Goal: Information Seeking & Learning: Learn about a topic

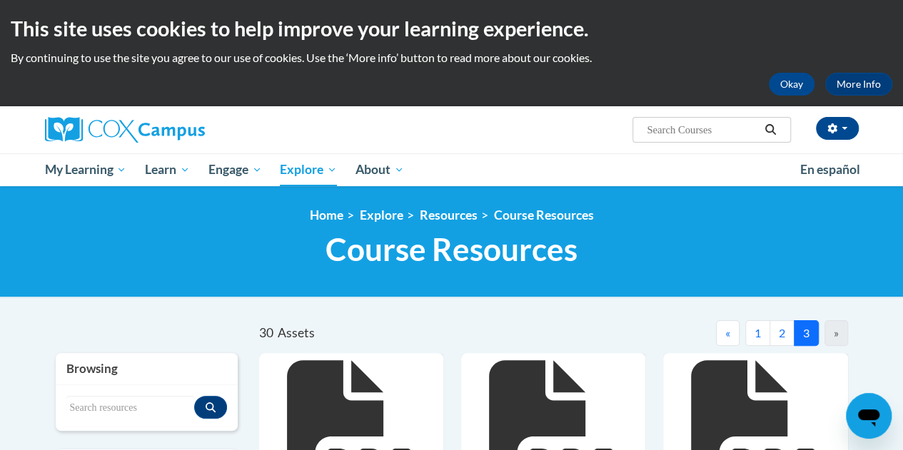
scroll to position [160, 0]
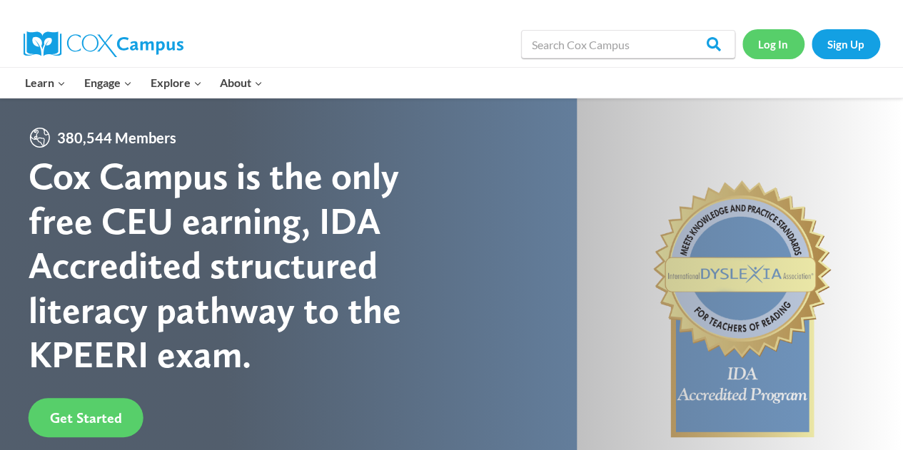
click at [780, 57] on link "Log In" at bounding box center [773, 43] width 62 height 29
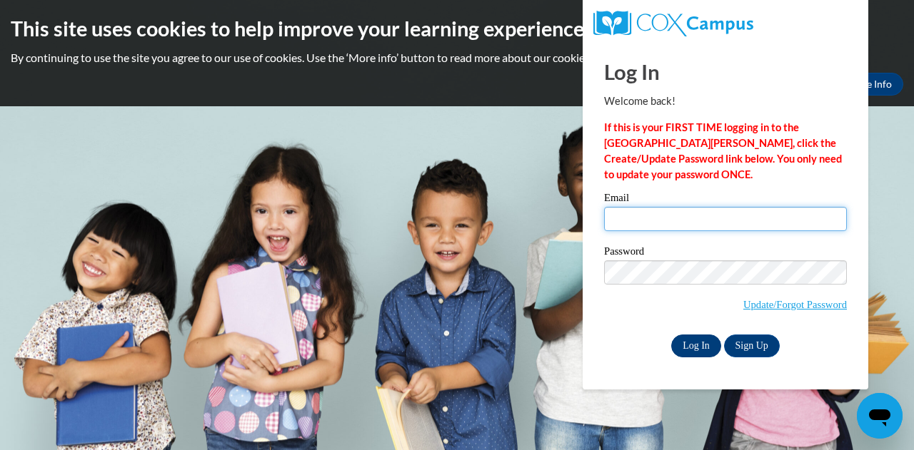
type input "taylor.wieting@muskegonorway.org"
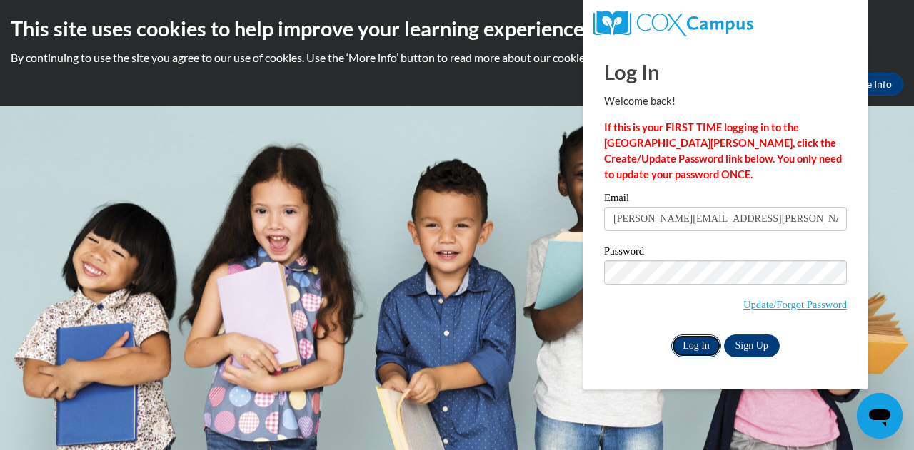
click at [703, 349] on input "Log In" at bounding box center [696, 346] width 50 height 23
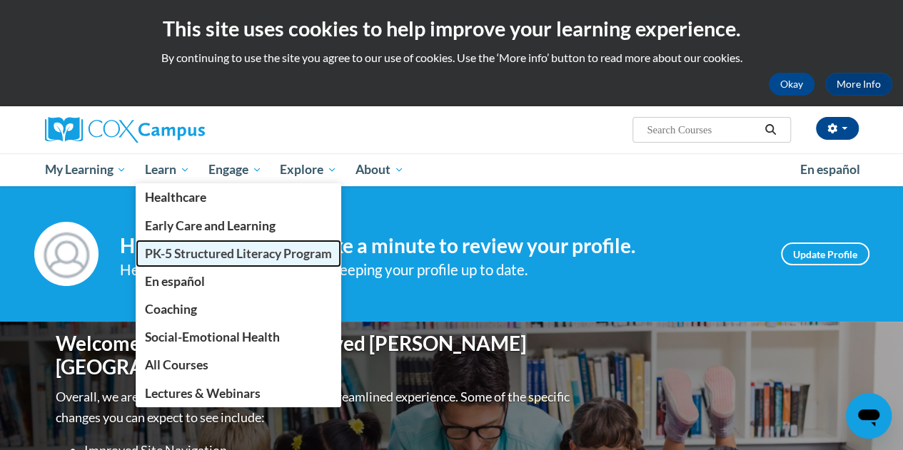
click at [191, 246] on span "PK-5 Structured Literacy Program" at bounding box center [238, 253] width 187 height 15
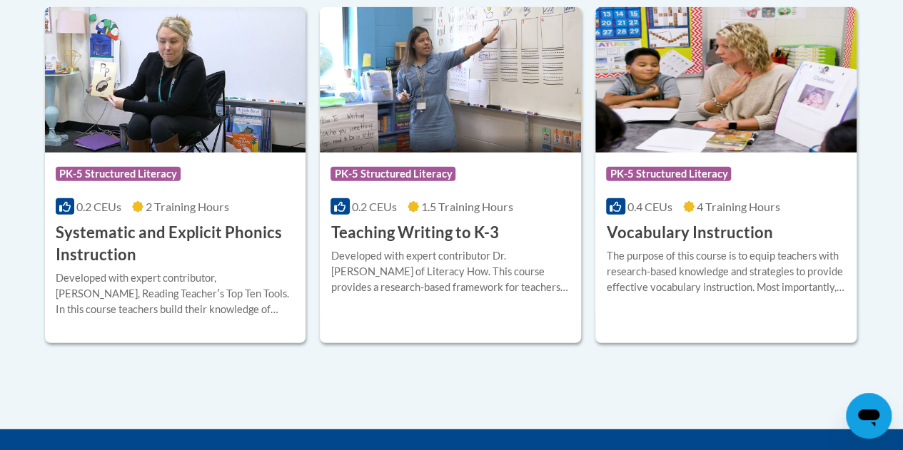
scroll to position [1736, 0]
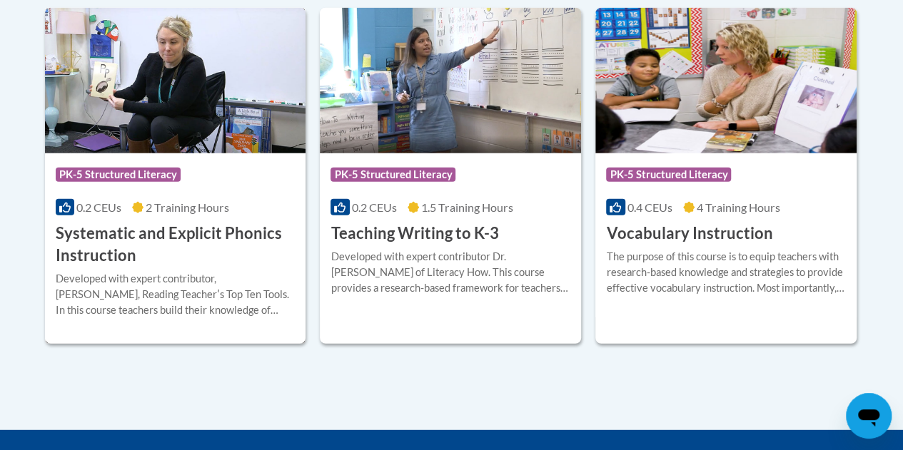
click at [152, 106] on img at bounding box center [175, 81] width 261 height 146
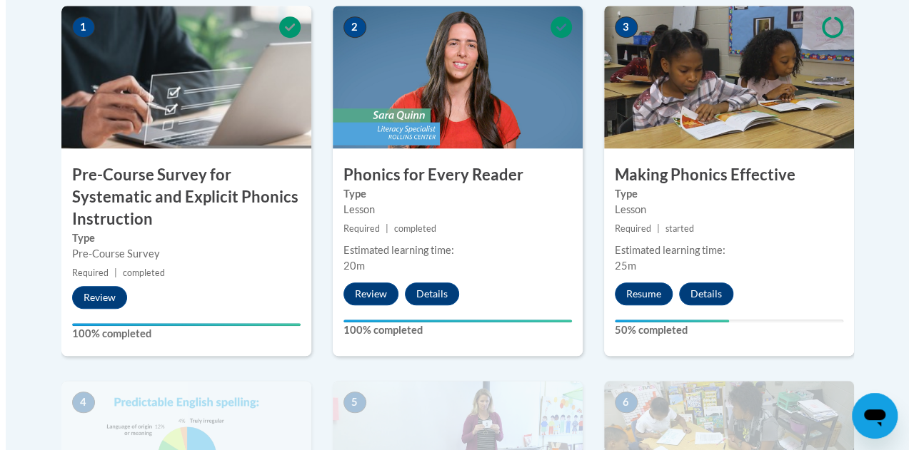
scroll to position [508, 0]
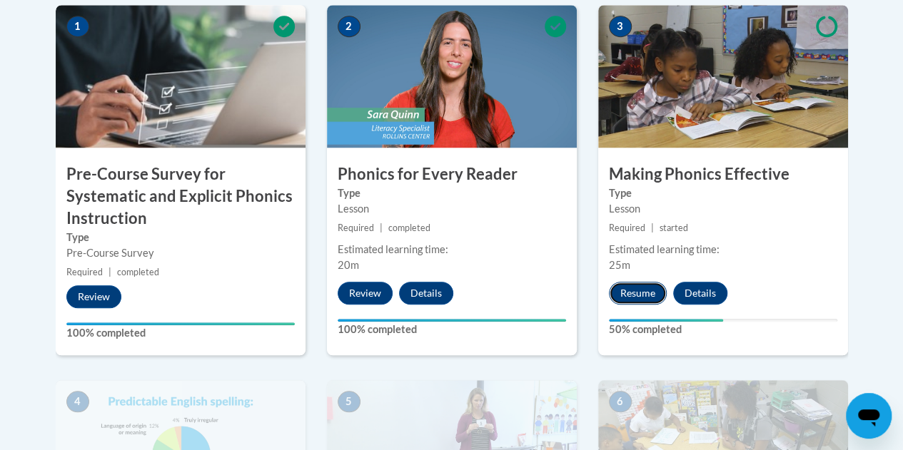
click at [648, 293] on button "Resume" at bounding box center [638, 293] width 58 height 23
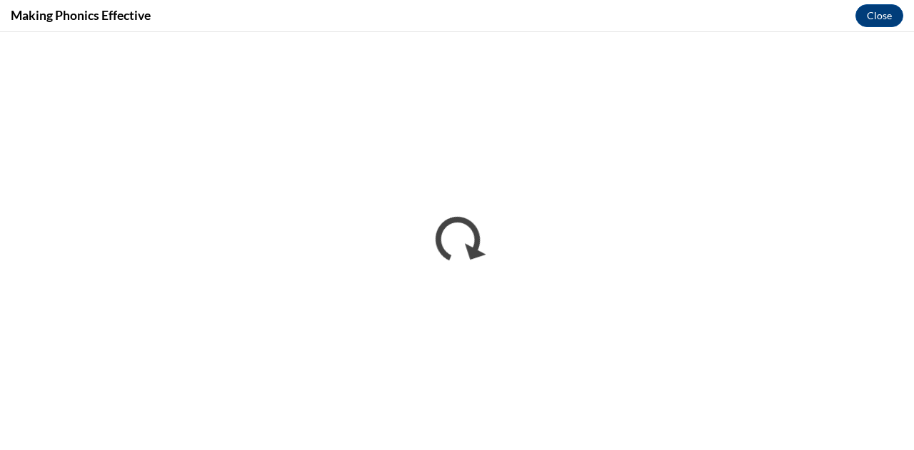
scroll to position [0, 0]
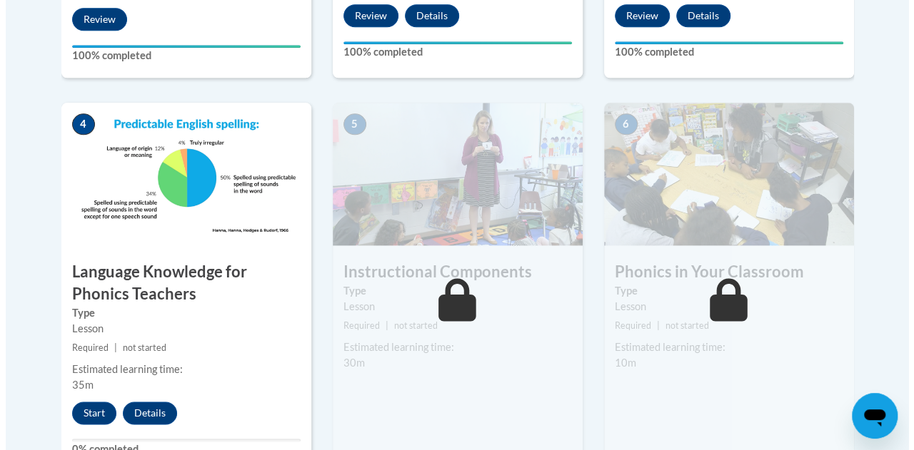
scroll to position [840, 0]
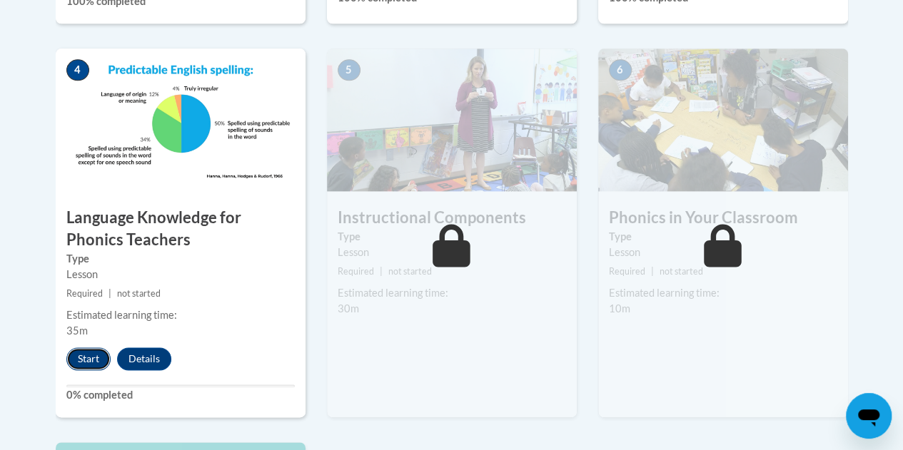
click at [90, 355] on button "Start" at bounding box center [88, 359] width 44 height 23
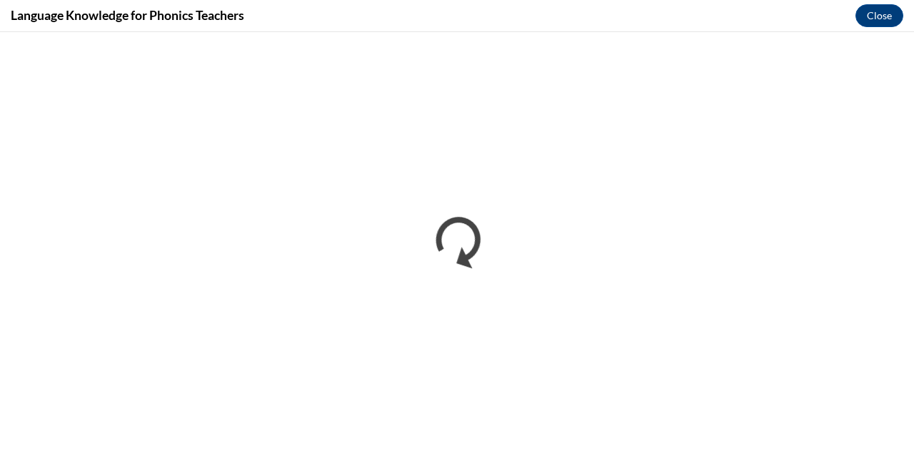
scroll to position [0, 0]
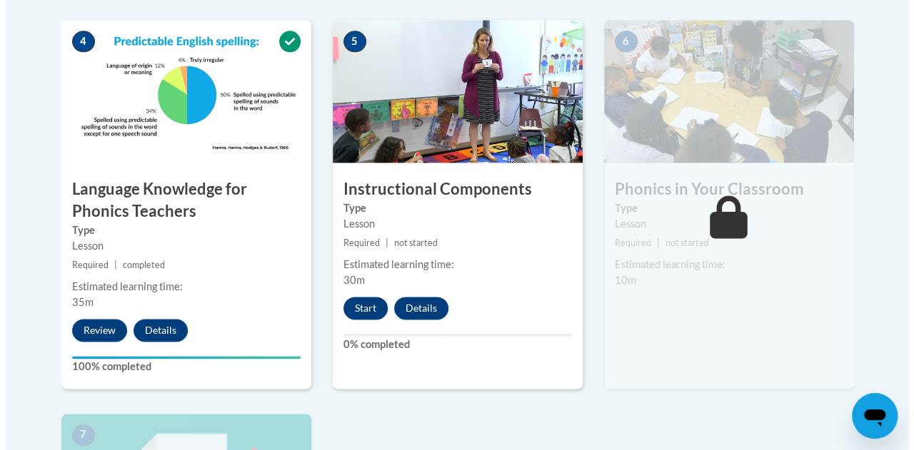
scroll to position [873, 0]
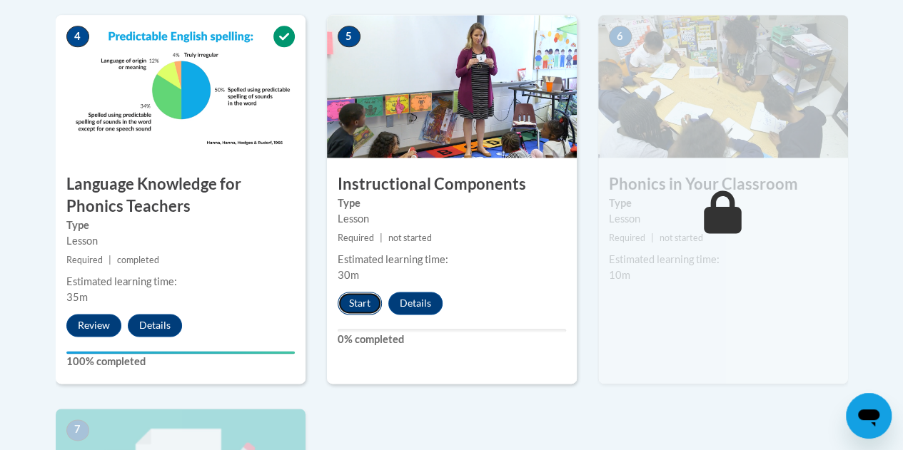
click at [358, 304] on button "Start" at bounding box center [360, 303] width 44 height 23
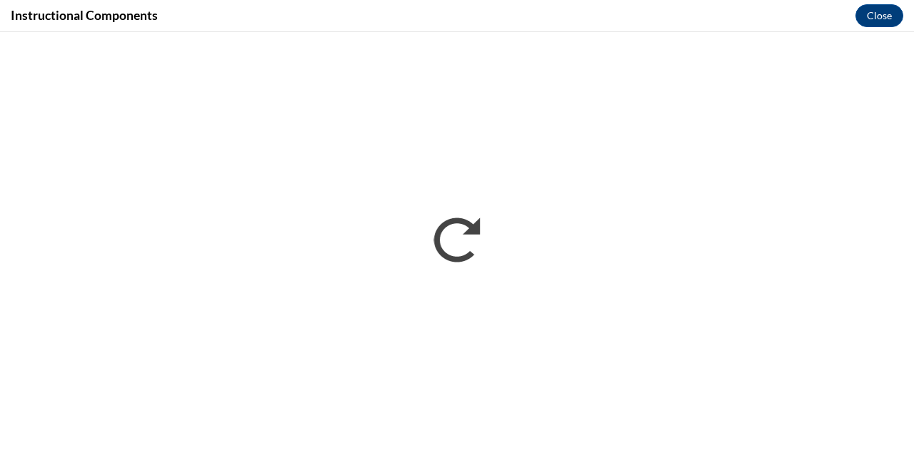
scroll to position [0, 0]
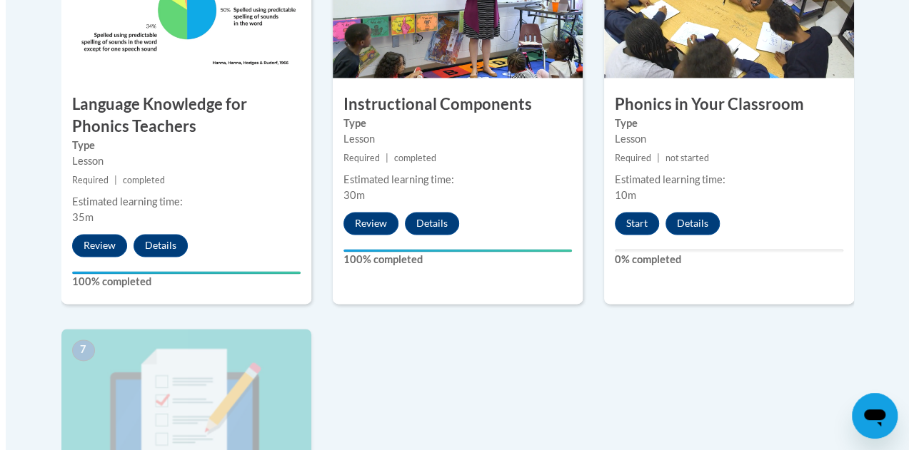
scroll to position [954, 0]
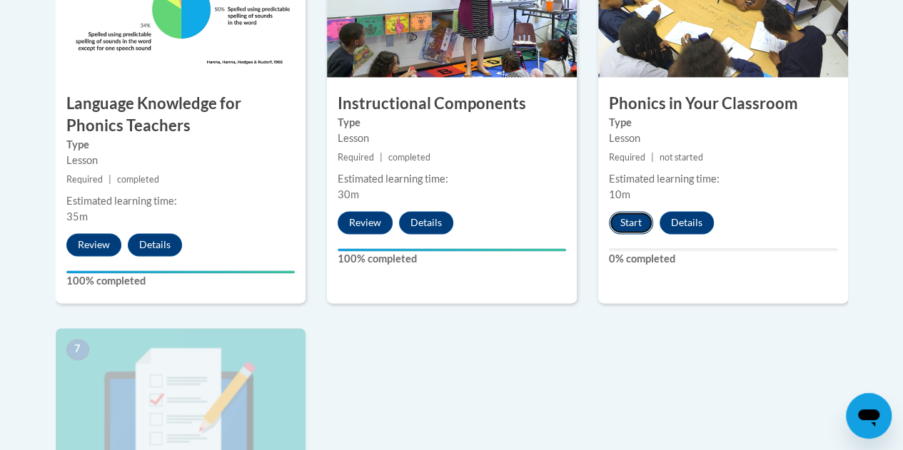
click at [629, 226] on button "Start" at bounding box center [631, 222] width 44 height 23
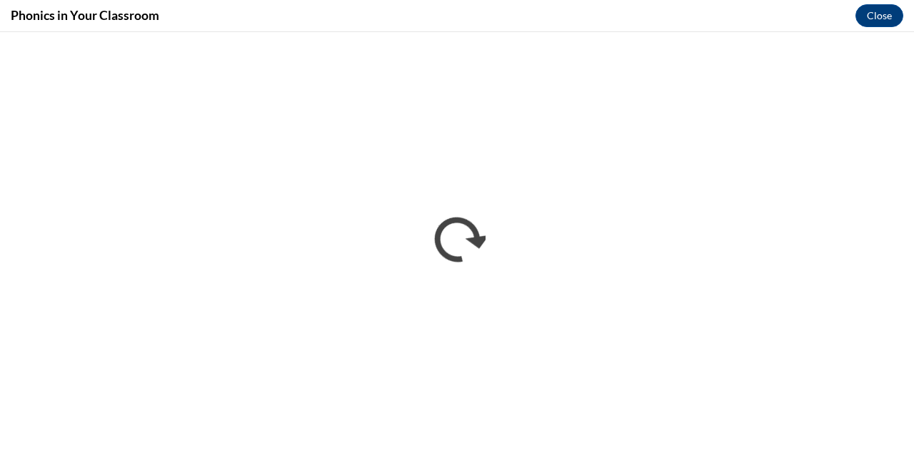
scroll to position [0, 0]
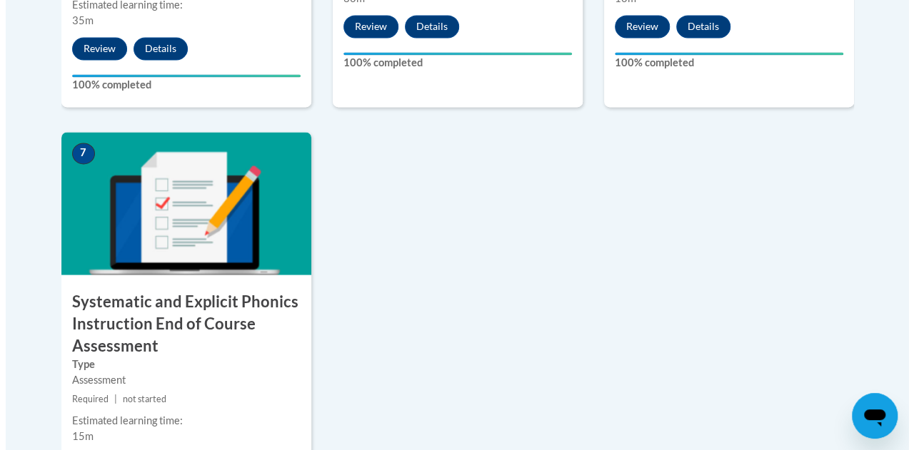
scroll to position [1318, 0]
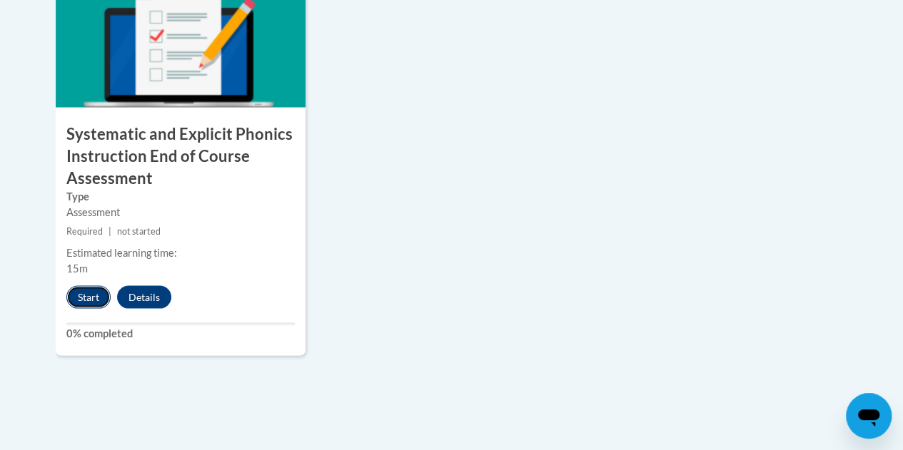
click at [91, 295] on button "Start" at bounding box center [88, 297] width 44 height 23
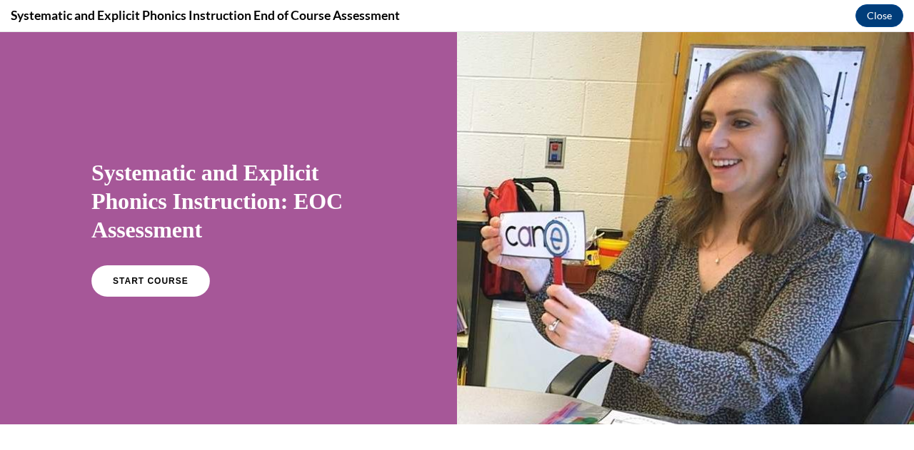
scroll to position [0, 0]
click at [146, 265] on link "START COURSE" at bounding box center [151, 281] width 124 height 33
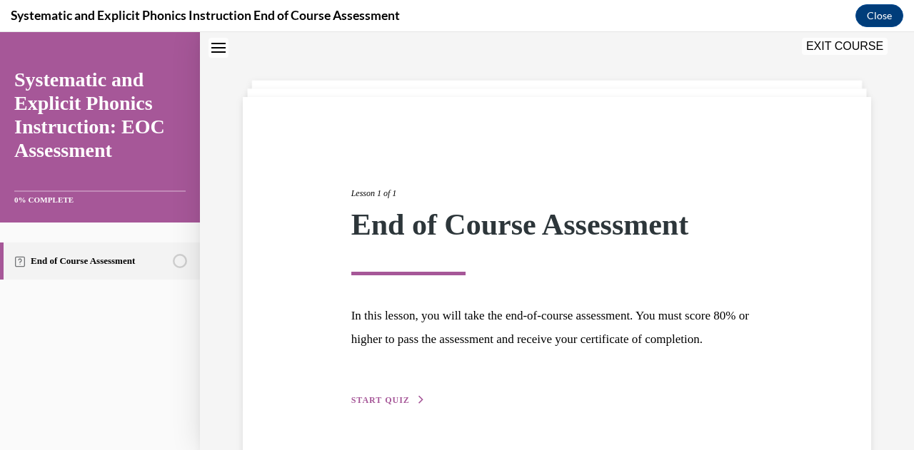
scroll to position [110, 0]
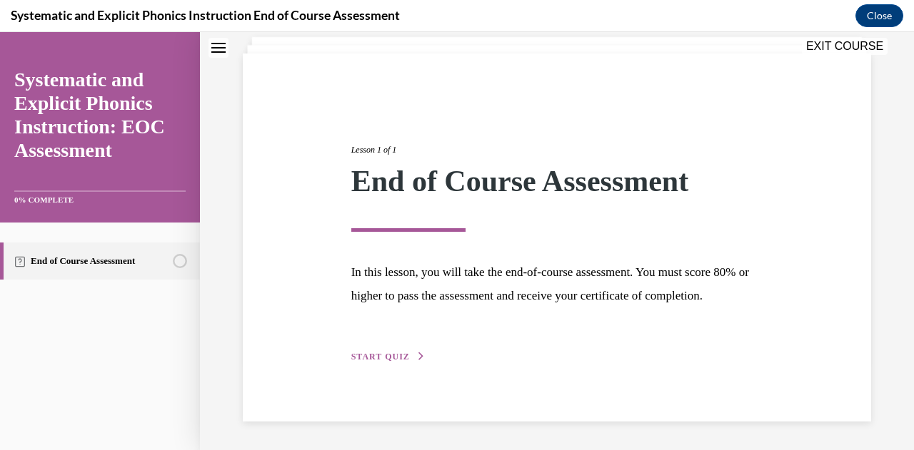
click at [380, 347] on div "Lesson 1 of 1 End of Course Assessment In this lesson, you will take the end-of…" at bounding box center [557, 238] width 433 height 254
click at [378, 353] on span "START QUIZ" at bounding box center [380, 357] width 59 height 10
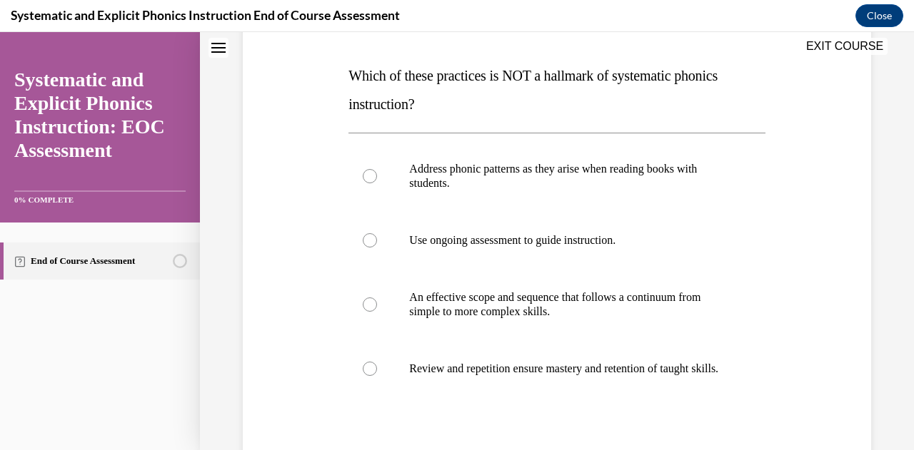
scroll to position [216, 0]
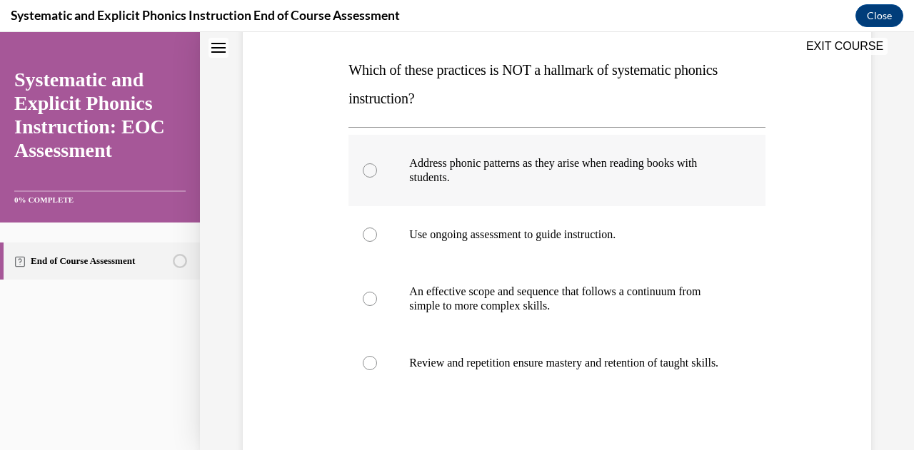
click at [370, 176] on div at bounding box center [370, 170] width 14 height 14
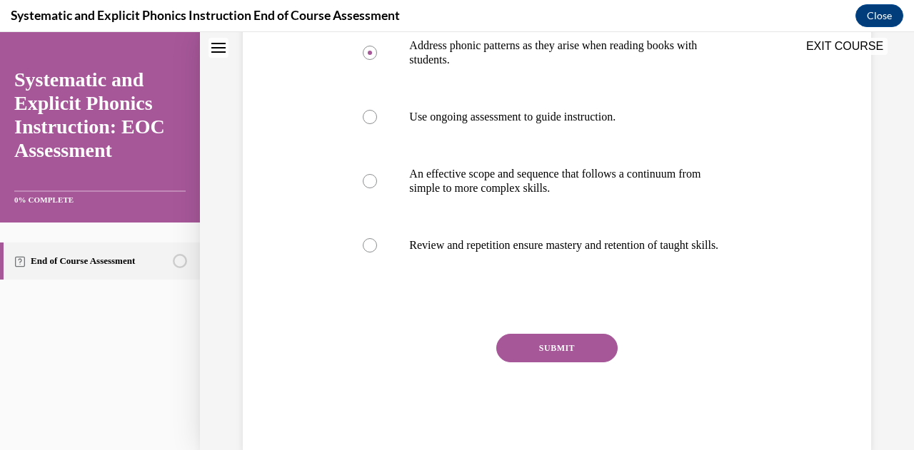
click at [518, 363] on button "SUBMIT" at bounding box center [556, 348] width 121 height 29
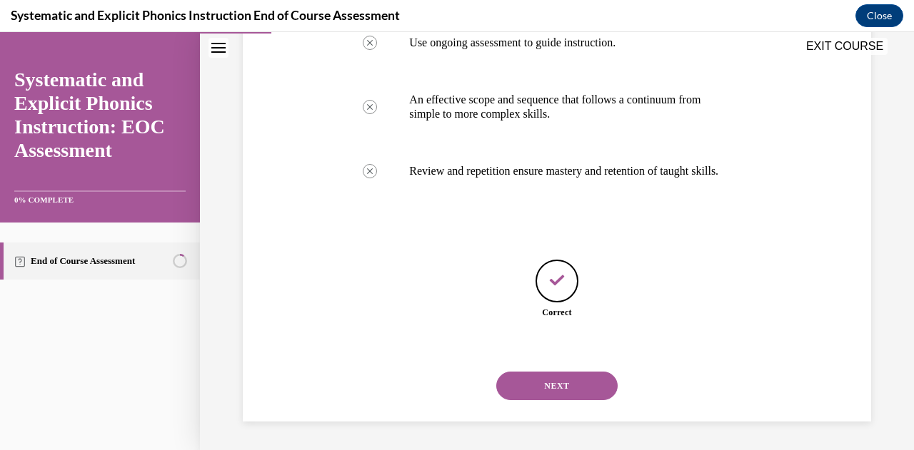
click at [540, 391] on button "NEXT" at bounding box center [556, 386] width 121 height 29
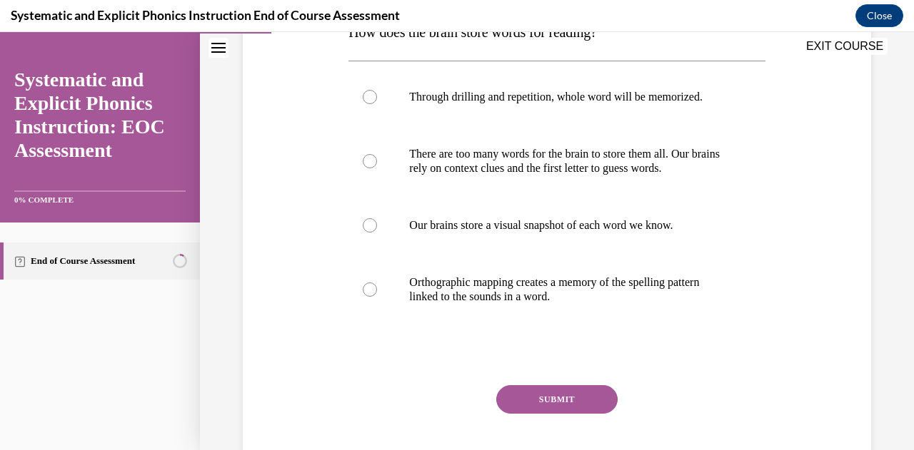
scroll to position [256, 0]
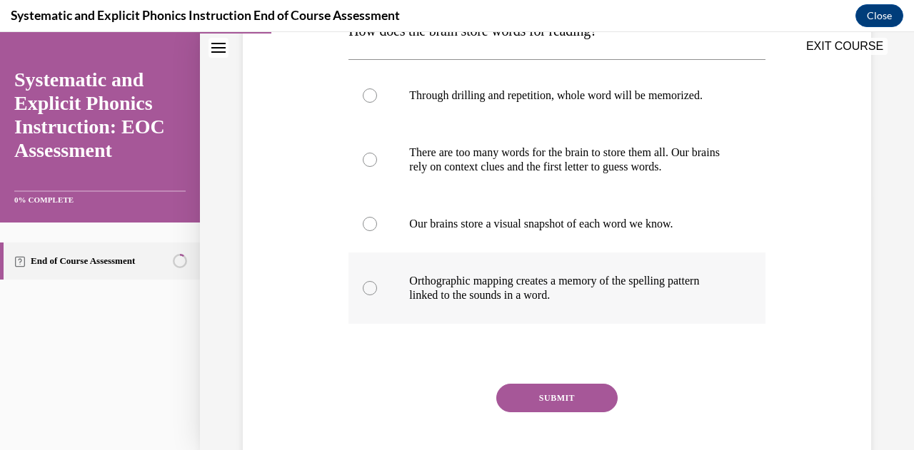
click at [577, 293] on p "Orthographic mapping creates a memory of the spelling pattern linked to the sou…" at bounding box center [569, 288] width 320 height 29
click at [541, 388] on button "SUBMIT" at bounding box center [556, 398] width 121 height 29
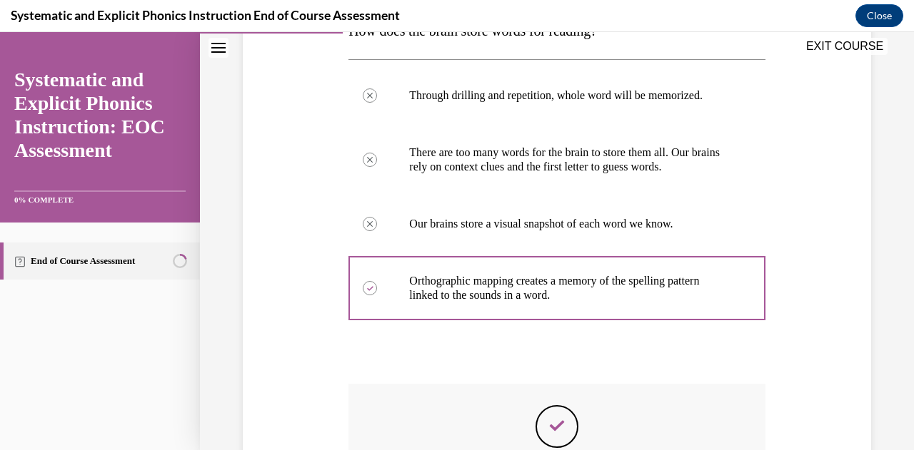
scroll to position [372, 0]
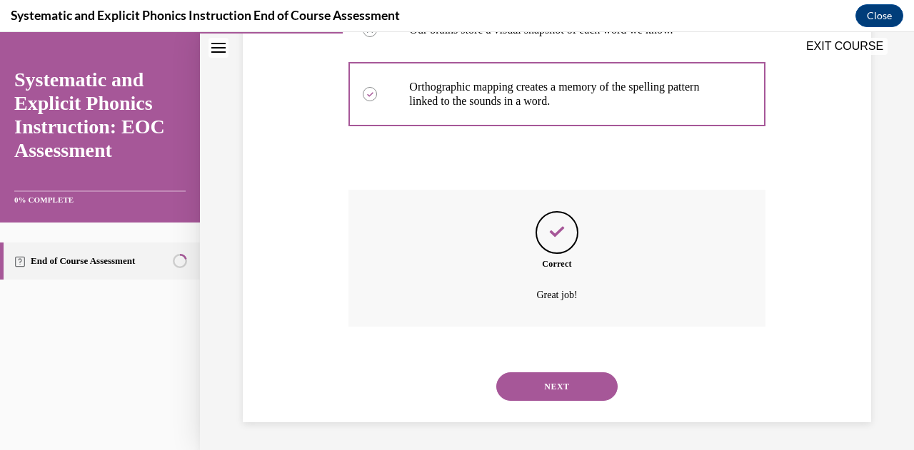
click at [550, 389] on button "NEXT" at bounding box center [556, 387] width 121 height 29
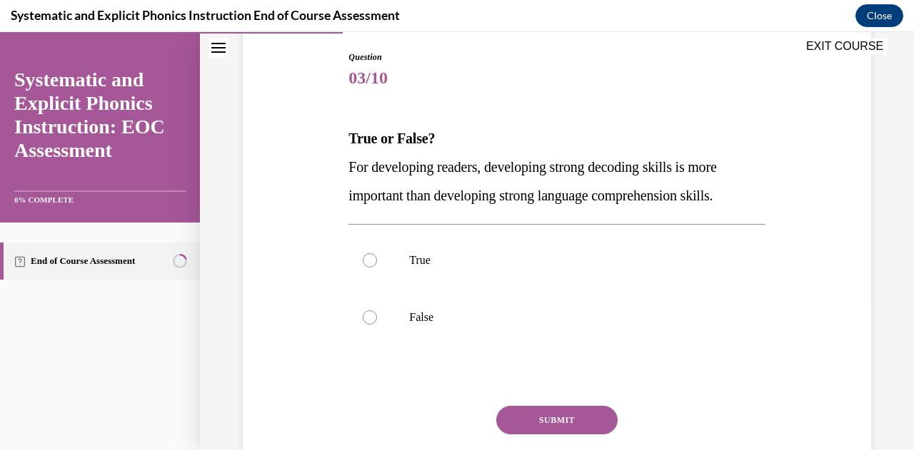
scroll to position [149, 0]
click at [441, 305] on div at bounding box center [556, 316] width 416 height 57
click at [535, 421] on button "SUBMIT" at bounding box center [556, 419] width 121 height 29
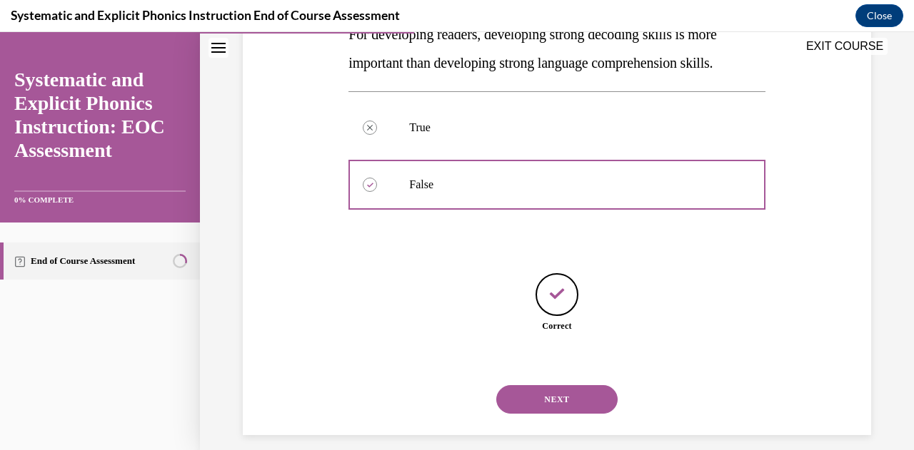
scroll to position [293, 0]
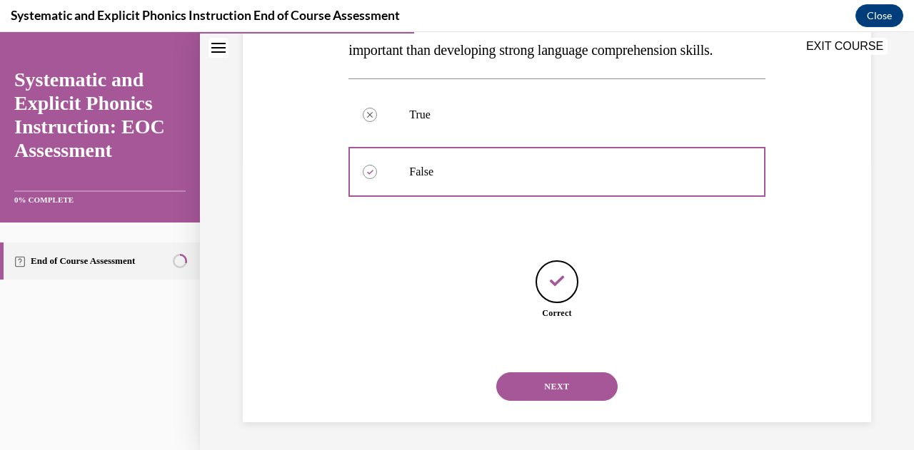
click at [549, 403] on div "NEXT" at bounding box center [556, 386] width 416 height 57
click at [545, 390] on button "NEXT" at bounding box center [556, 387] width 121 height 29
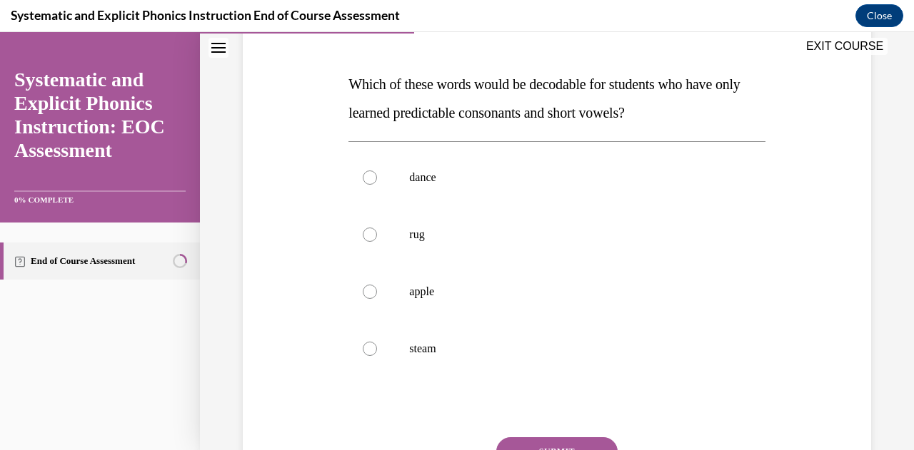
scroll to position [203, 0]
click at [478, 240] on p "rug" at bounding box center [569, 234] width 320 height 14
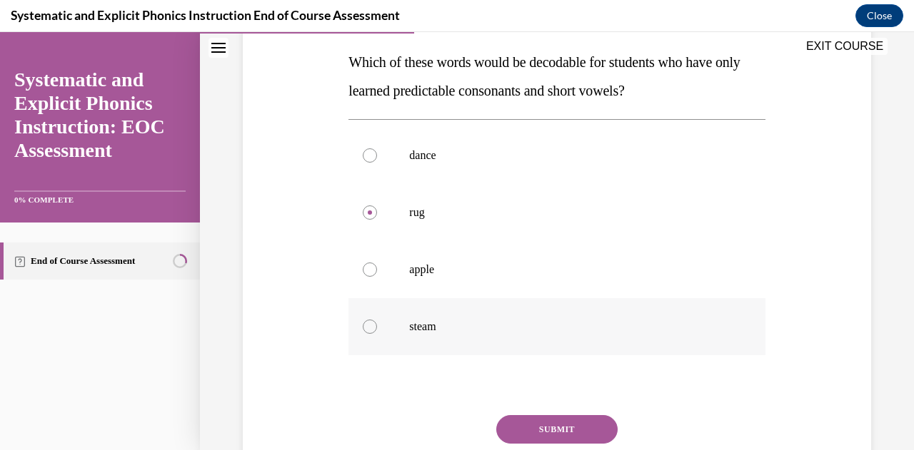
scroll to position [226, 0]
click at [535, 423] on button "SUBMIT" at bounding box center [556, 428] width 121 height 29
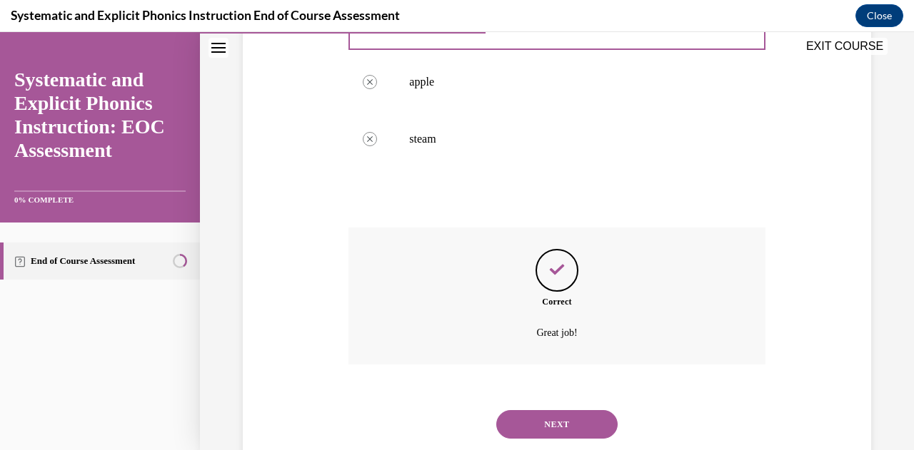
click at [538, 417] on button "NEXT" at bounding box center [556, 425] width 121 height 29
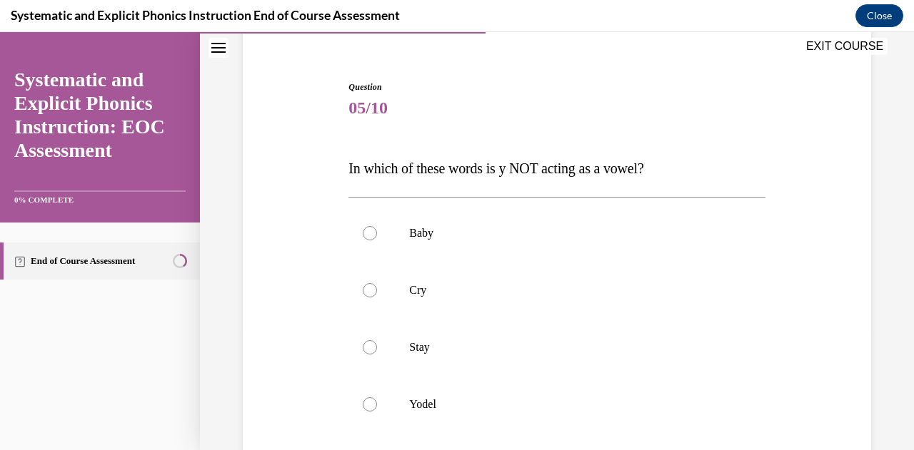
scroll to position [161, 0]
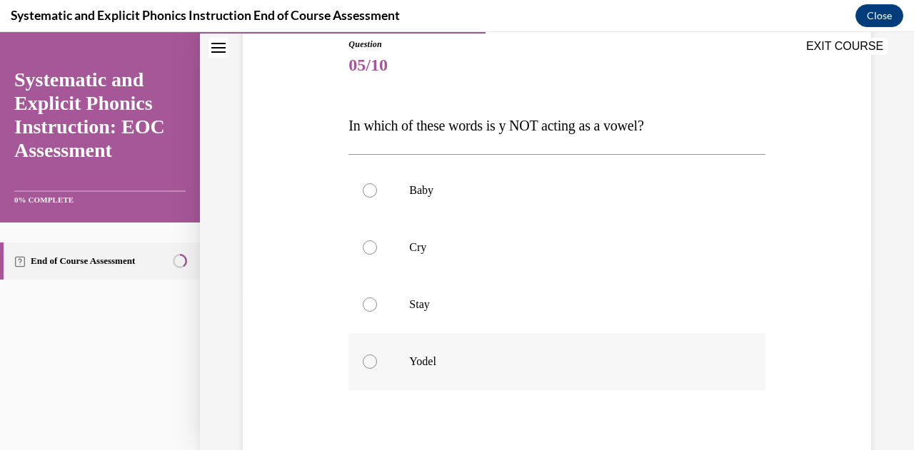
click at [440, 364] on p "Yodel" at bounding box center [569, 362] width 320 height 14
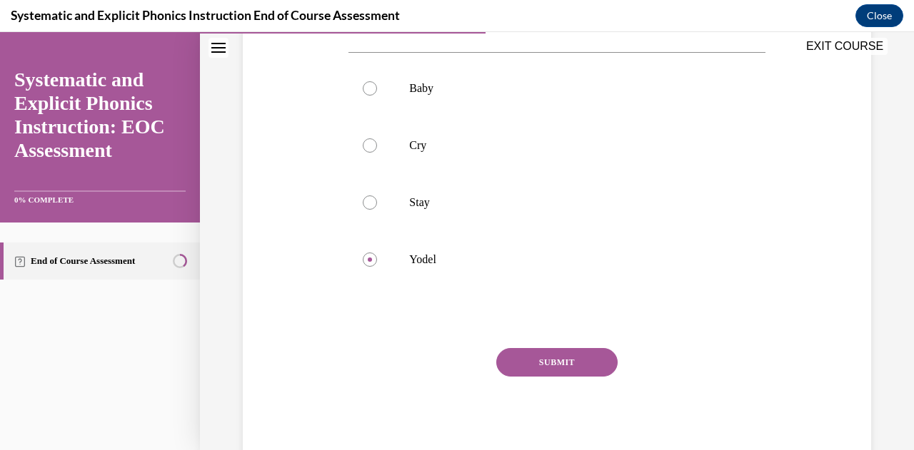
click at [530, 363] on button "SUBMIT" at bounding box center [556, 362] width 121 height 29
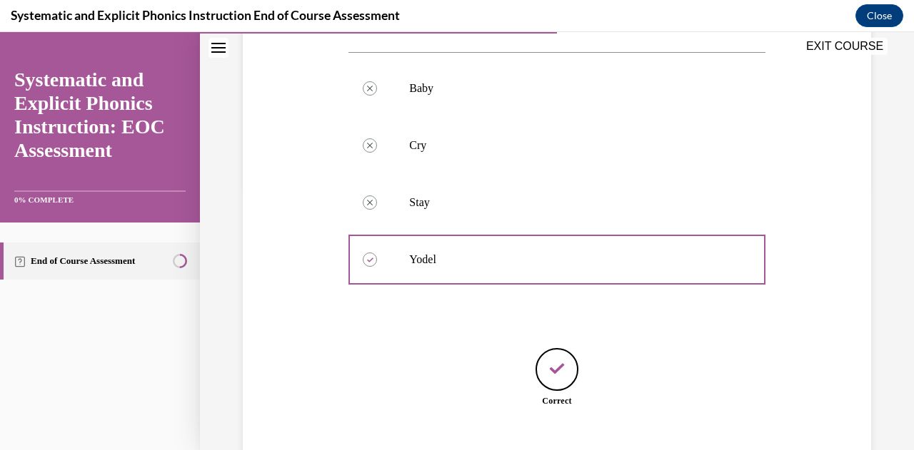
scroll to position [351, 0]
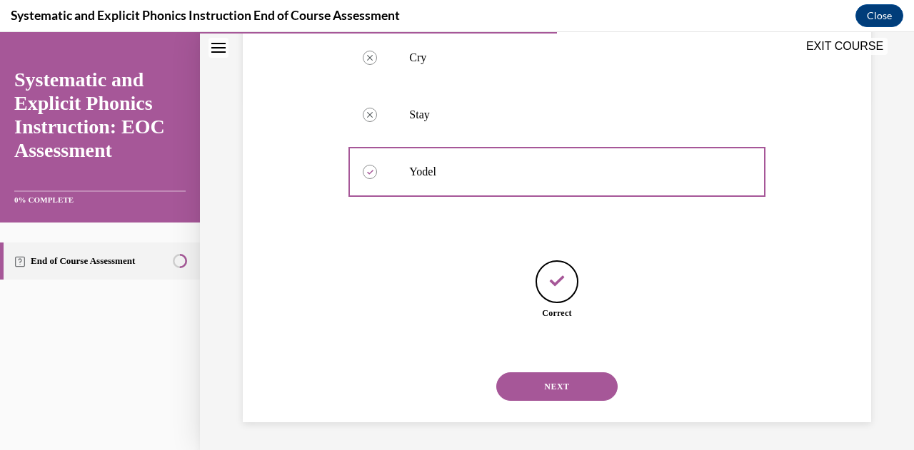
click at [535, 391] on button "NEXT" at bounding box center [556, 387] width 121 height 29
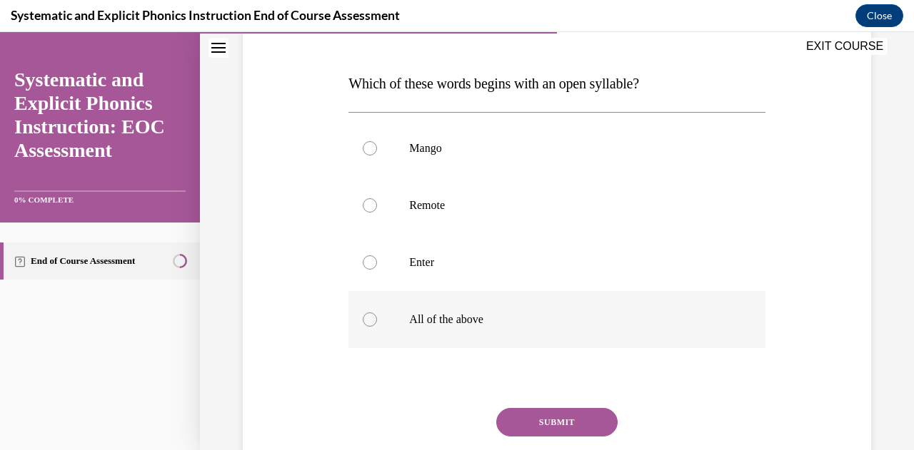
scroll to position [208, 0]
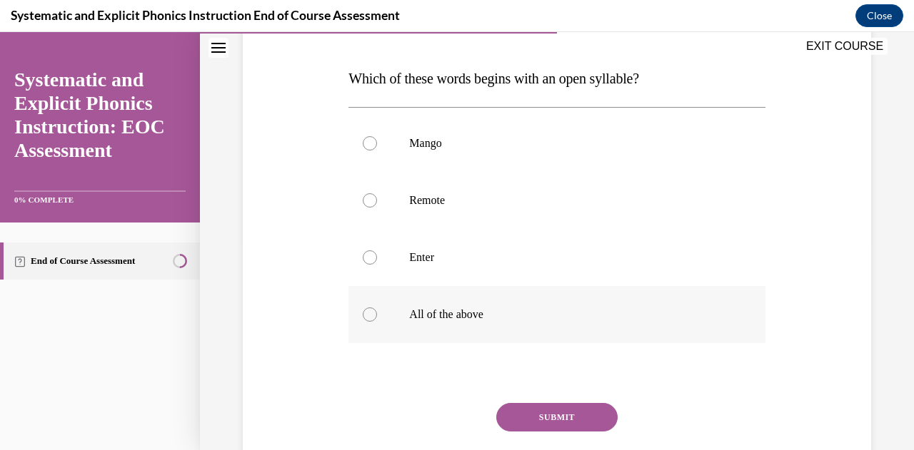
click at [515, 329] on div at bounding box center [556, 314] width 416 height 57
click at [553, 418] on button "SUBMIT" at bounding box center [556, 417] width 121 height 29
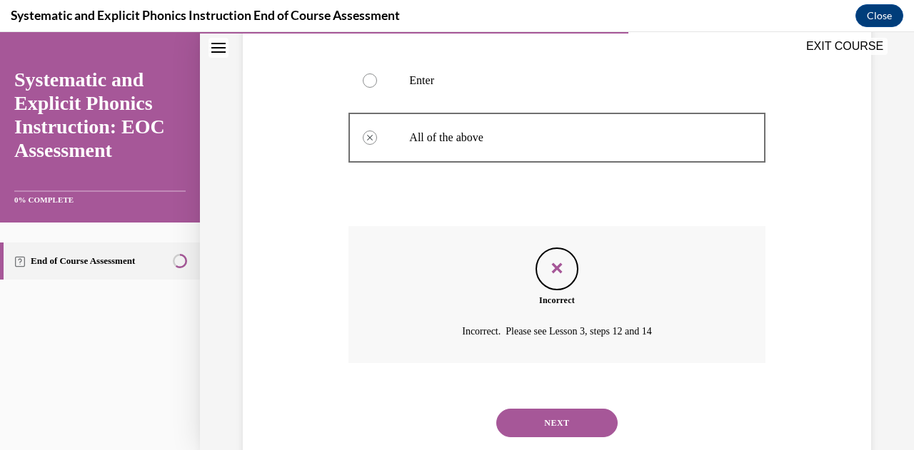
click at [543, 421] on button "NEXT" at bounding box center [556, 423] width 121 height 29
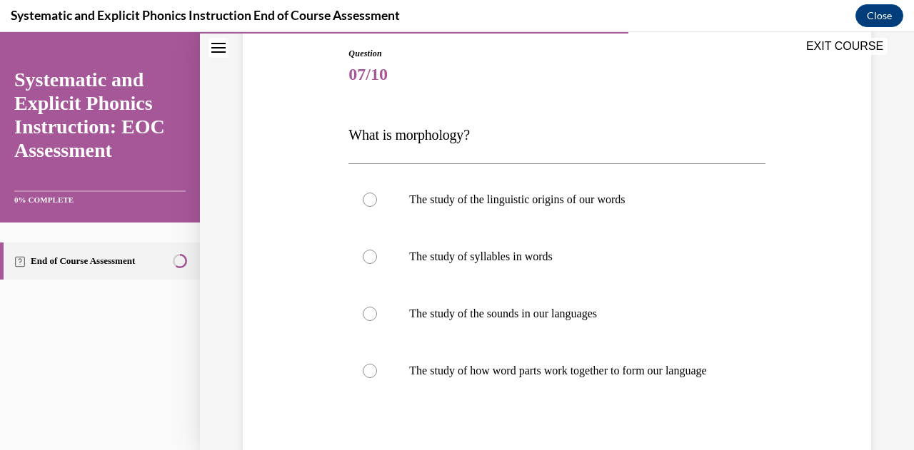
scroll to position [160, 0]
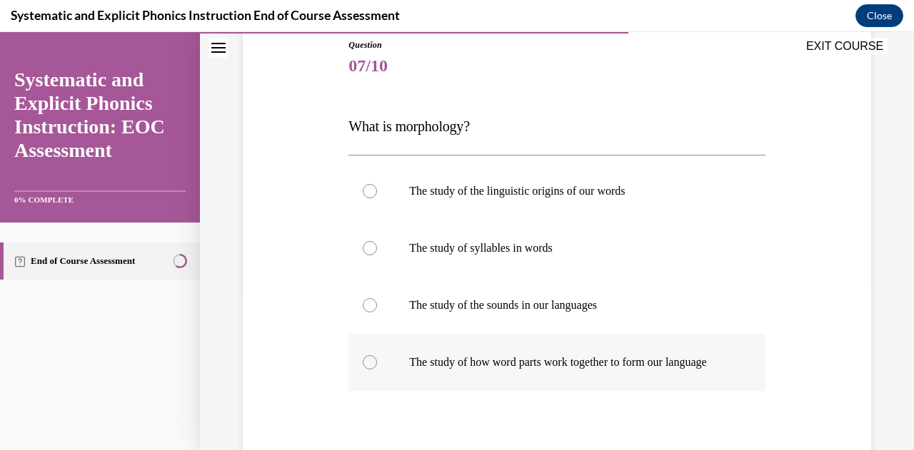
click at [547, 368] on p "The study of how word parts work together to form our language" at bounding box center [569, 363] width 320 height 14
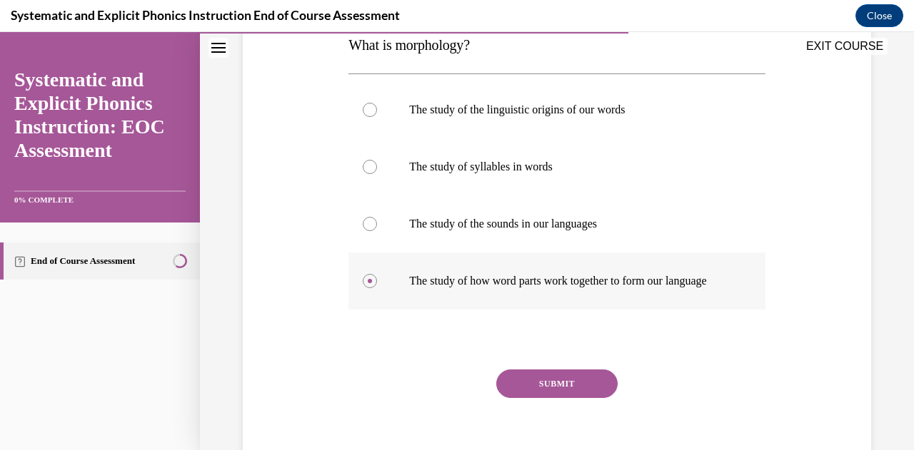
scroll to position [261, 0]
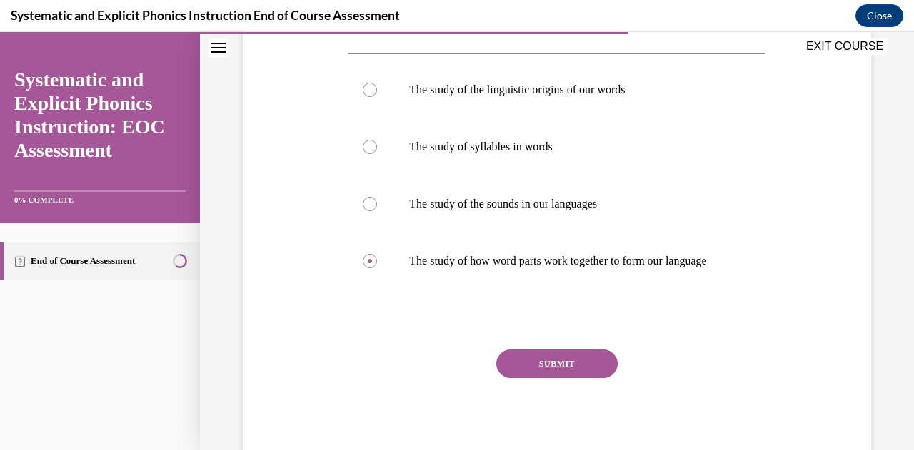
click at [544, 378] on button "SUBMIT" at bounding box center [556, 364] width 121 height 29
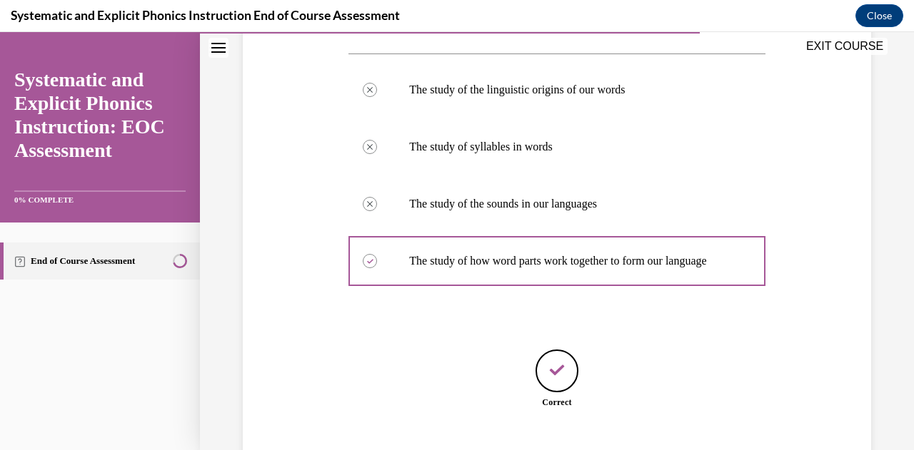
scroll to position [365, 0]
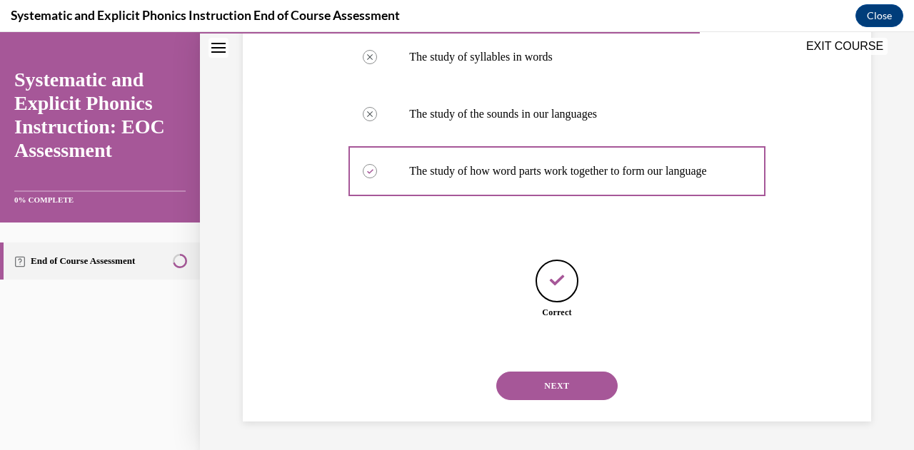
click at [554, 384] on button "NEXT" at bounding box center [556, 386] width 121 height 29
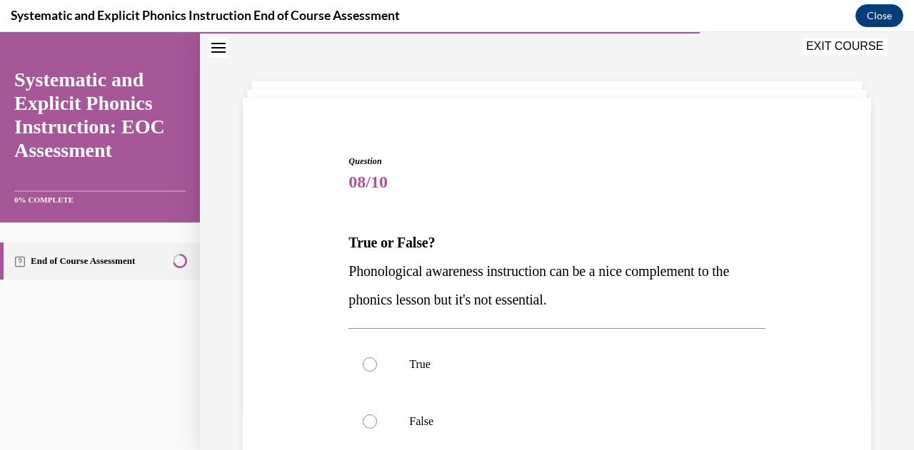
scroll to position [152, 0]
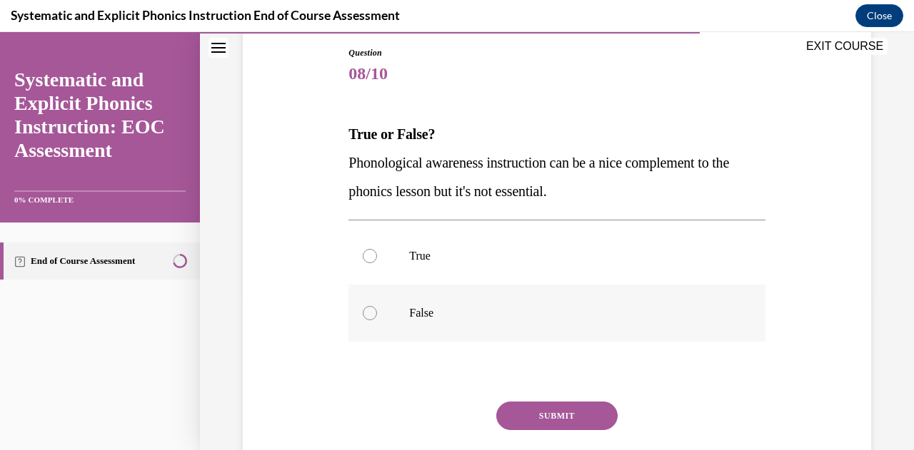
click at [515, 325] on div at bounding box center [556, 313] width 416 height 57
click at [547, 413] on button "SUBMIT" at bounding box center [556, 416] width 121 height 29
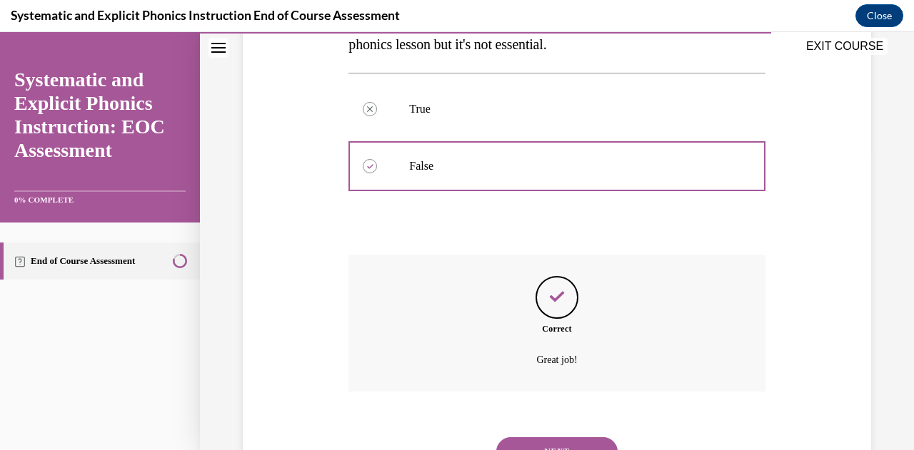
scroll to position [300, 0]
click at [544, 438] on button "NEXT" at bounding box center [556, 451] width 121 height 29
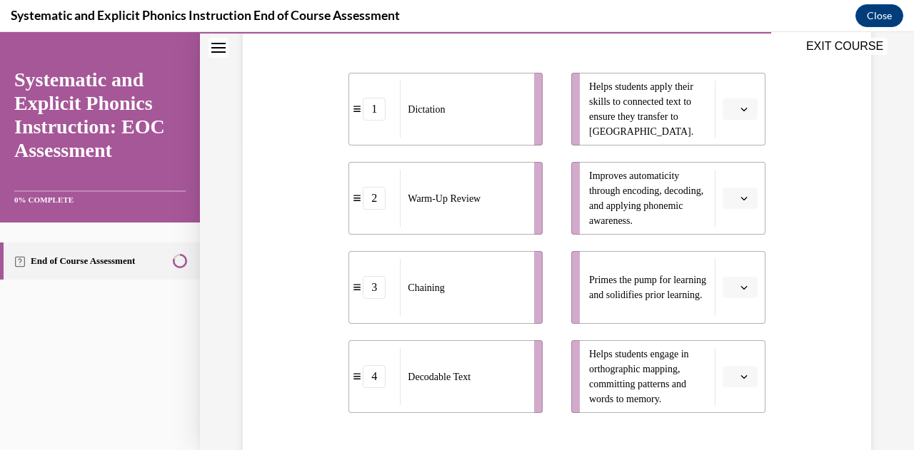
scroll to position [308, 0]
click at [735, 293] on button "button" at bounding box center [739, 286] width 35 height 21
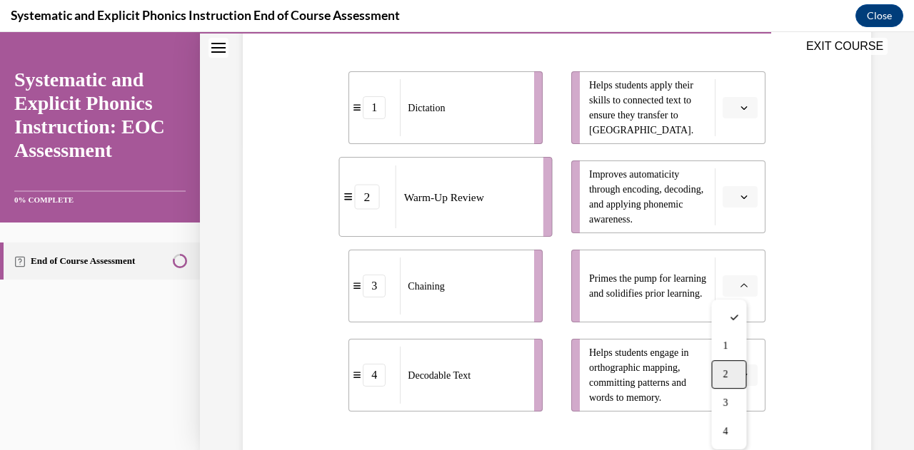
click at [731, 368] on div "2" at bounding box center [728, 375] width 35 height 29
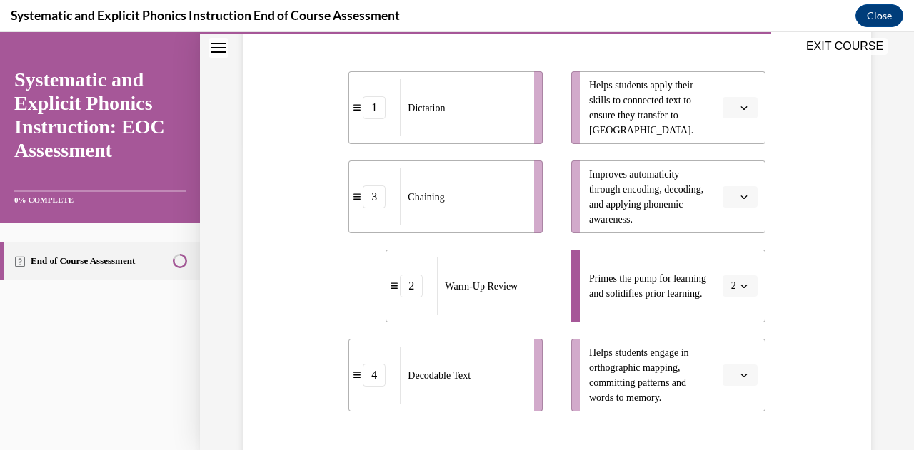
click at [740, 111] on icon "button" at bounding box center [743, 107] width 7 height 7
click at [725, 251] on span "4" at bounding box center [724, 253] width 5 height 11
click at [740, 198] on icon "button" at bounding box center [743, 196] width 7 height 7
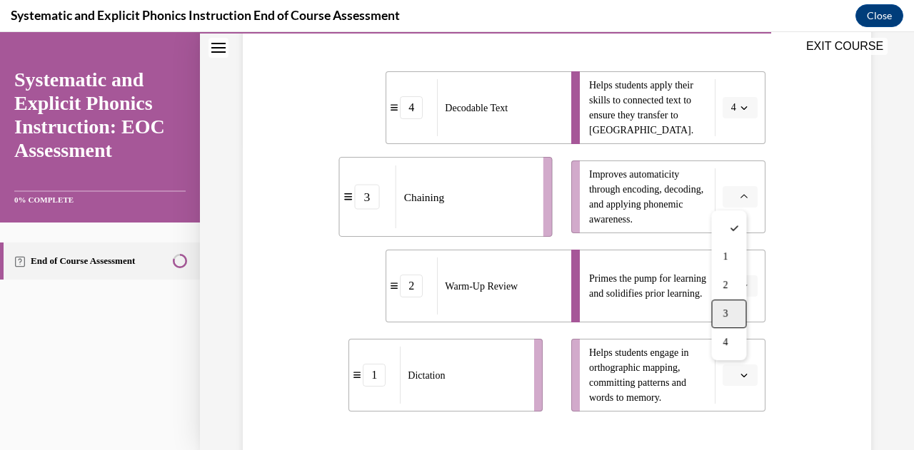
click at [731, 308] on div "3" at bounding box center [728, 314] width 35 height 29
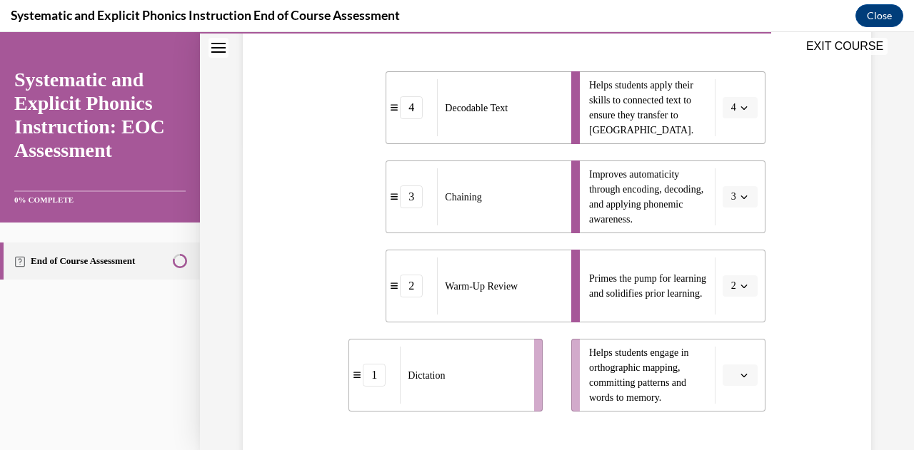
click at [739, 379] on span "button" at bounding box center [744, 376] width 10 height 10
click at [737, 269] on div "1" at bounding box center [728, 257] width 35 height 29
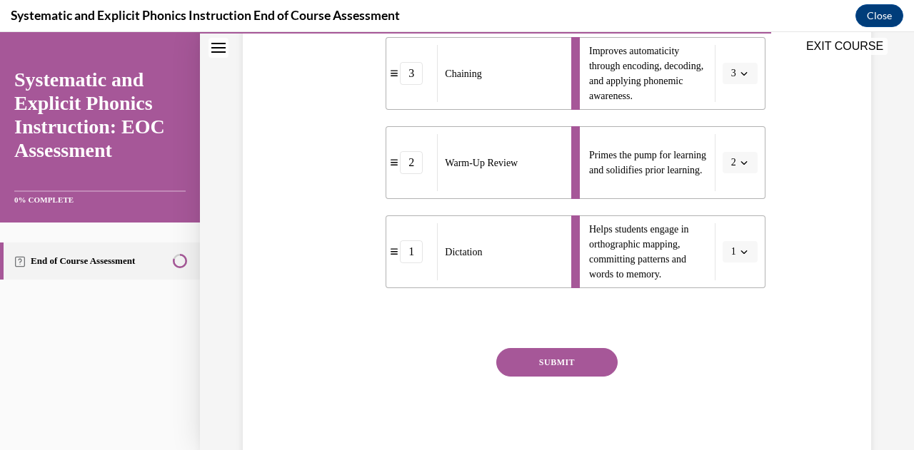
click at [555, 356] on button "SUBMIT" at bounding box center [556, 362] width 121 height 29
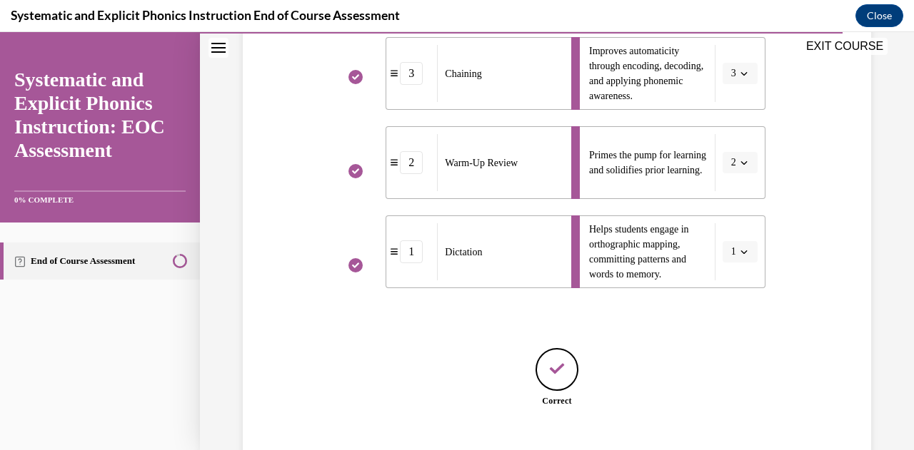
scroll to position [519, 0]
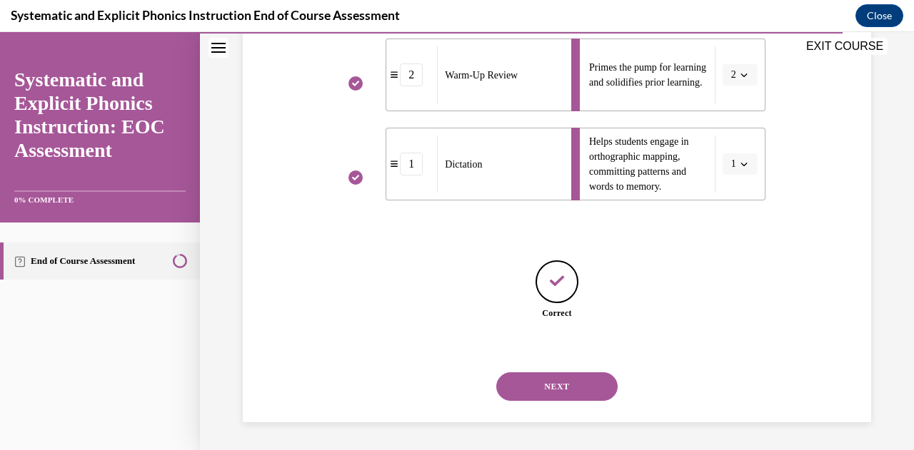
click at [548, 392] on button "NEXT" at bounding box center [556, 387] width 121 height 29
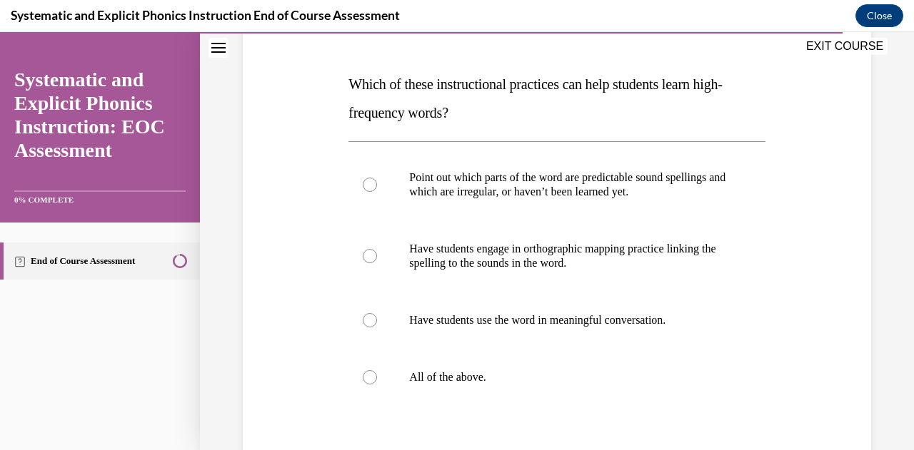
scroll to position [203, 0]
click at [462, 377] on p "All of the above." at bounding box center [569, 377] width 320 height 14
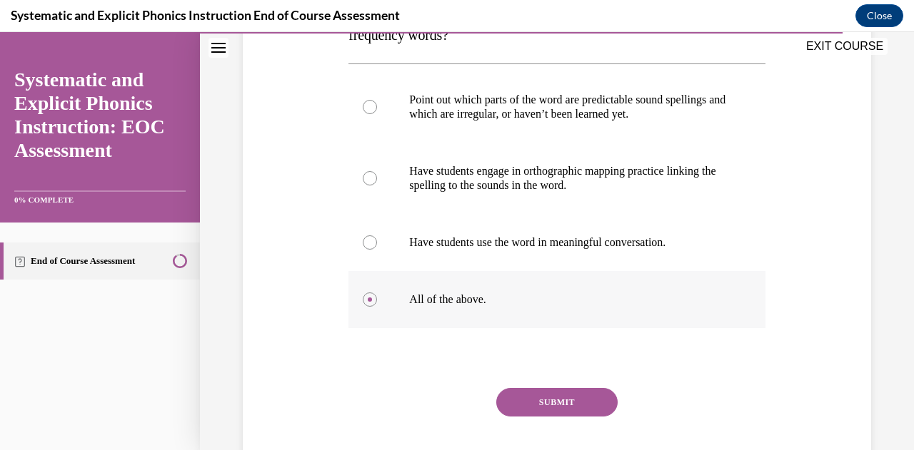
scroll to position [281, 0]
click at [505, 394] on button "SUBMIT" at bounding box center [556, 402] width 121 height 29
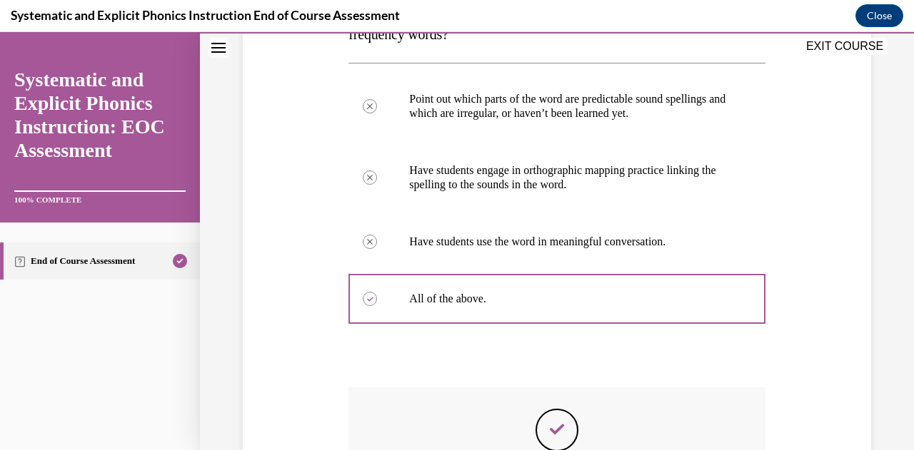
scroll to position [478, 0]
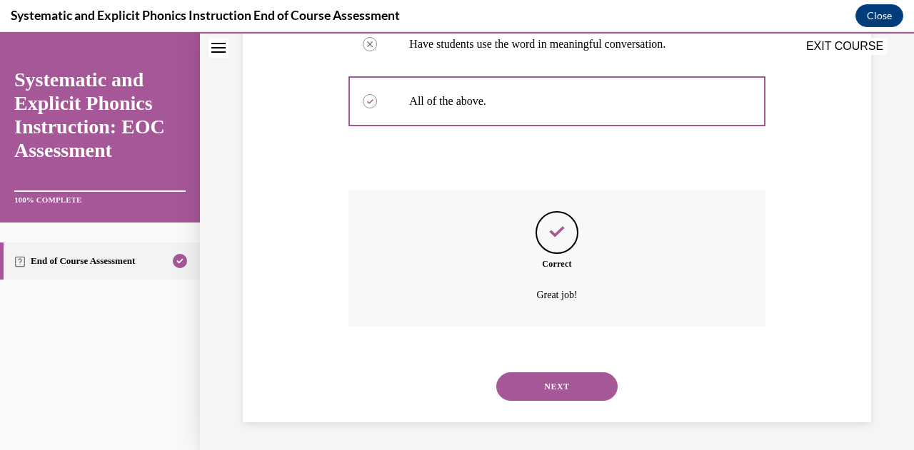
click at [551, 391] on button "NEXT" at bounding box center [556, 387] width 121 height 29
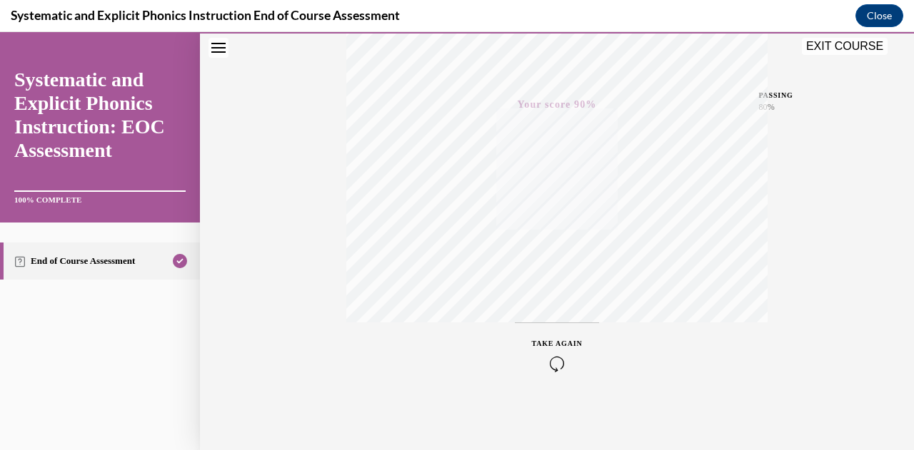
scroll to position [251, 0]
click at [837, 46] on button "EXIT COURSE" at bounding box center [845, 46] width 86 height 17
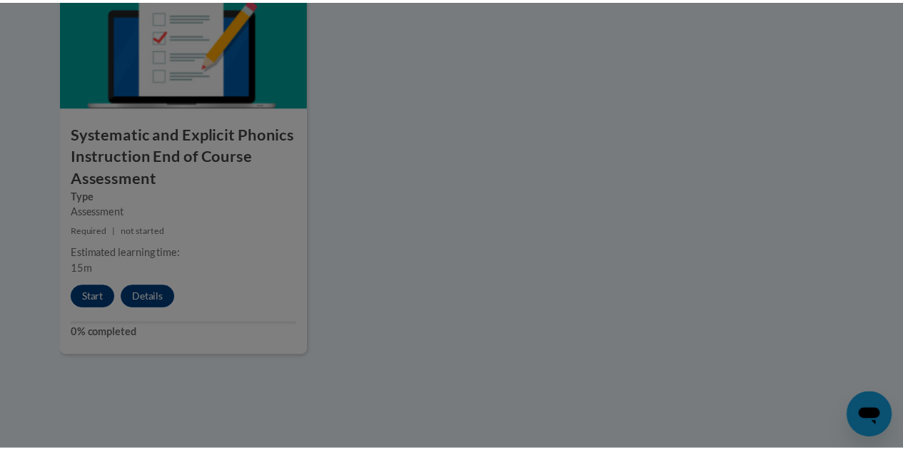
scroll to position [0, 0]
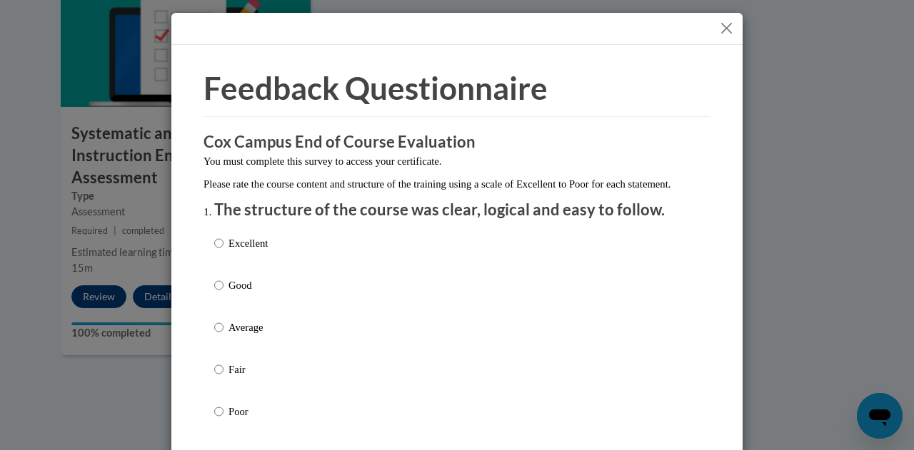
click at [720, 28] on button "Close" at bounding box center [726, 28] width 18 height 18
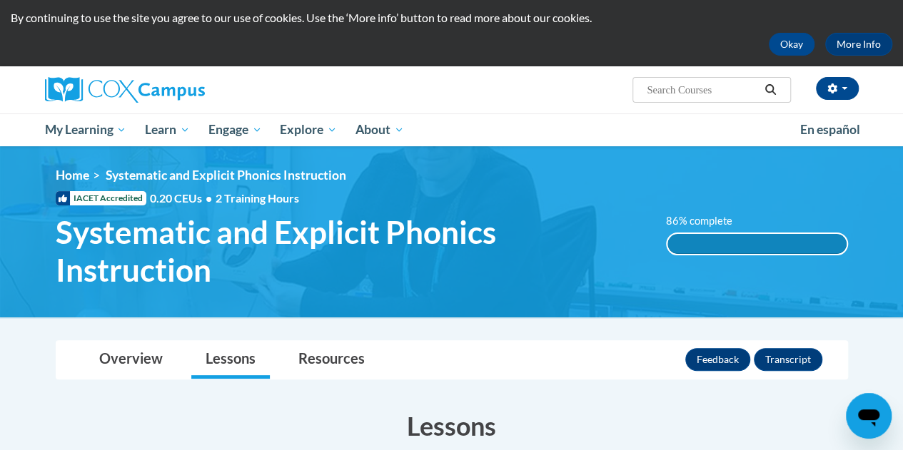
scroll to position [35, 0]
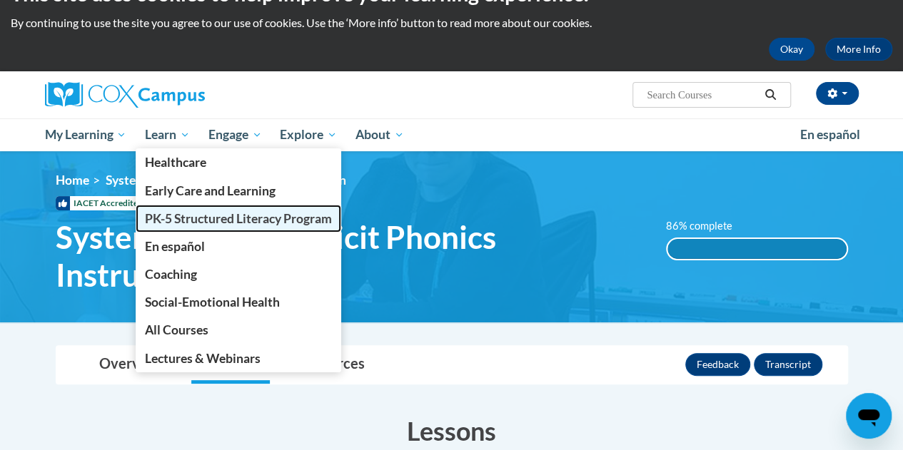
click at [214, 218] on span "PK-5 Structured Literacy Program" at bounding box center [238, 218] width 187 height 15
